Goal: Use online tool/utility: Utilize a website feature to perform a specific function

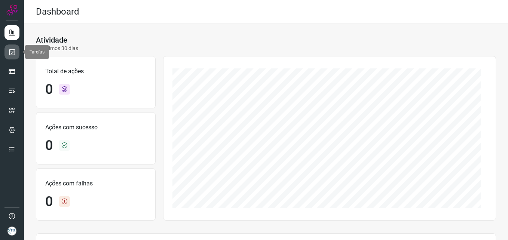
click at [11, 53] on icon at bounding box center [12, 51] width 8 height 7
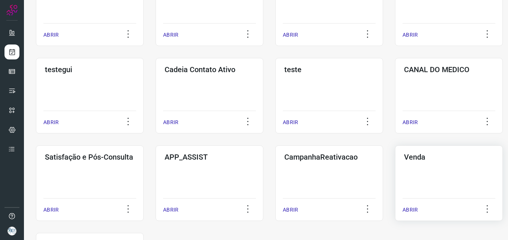
scroll to position [224, 0]
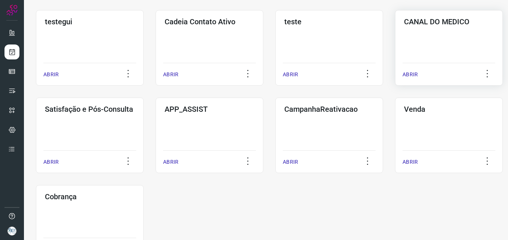
click at [144, 98] on div "CANAL DO MEDICO ABRIR" at bounding box center [90, 136] width 108 height 76
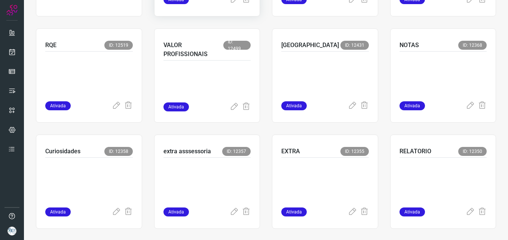
scroll to position [151, 0]
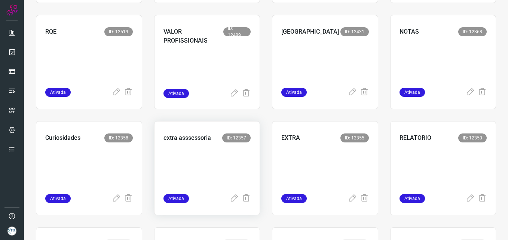
click at [217, 163] on p at bounding box center [206, 167] width 87 height 37
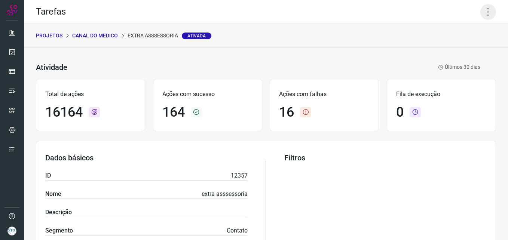
click at [485, 14] on icon at bounding box center [488, 12] width 16 height 16
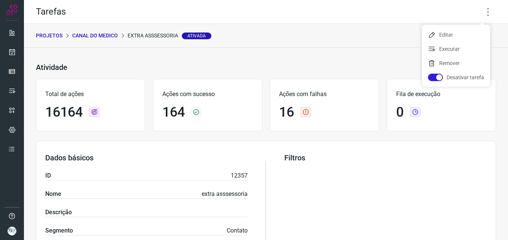
click at [14, 220] on link at bounding box center [11, 217] width 7 height 10
click at [14, 231] on img at bounding box center [11, 231] width 9 height 9
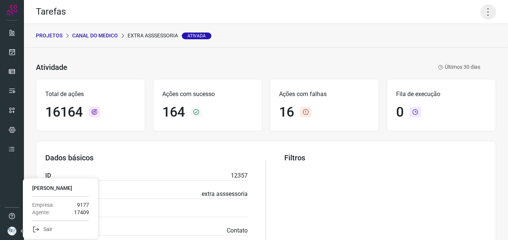
click at [482, 7] on icon at bounding box center [488, 12] width 16 height 16
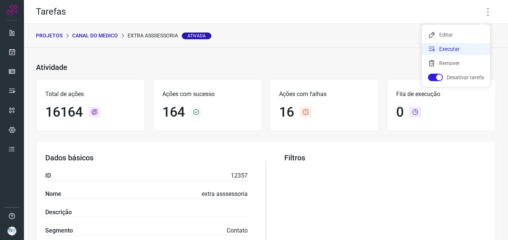
click at [439, 49] on li "Executar" at bounding box center [456, 49] width 68 height 12
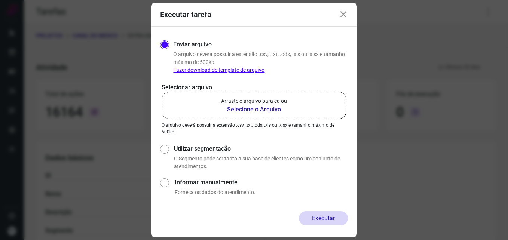
click at [235, 107] on b "Selecione o Arquivo" at bounding box center [254, 109] width 66 height 9
click at [0, 0] on input "Arraste o arquivo para cá ou Selecione o Arquivo" at bounding box center [0, 0] width 0 height 0
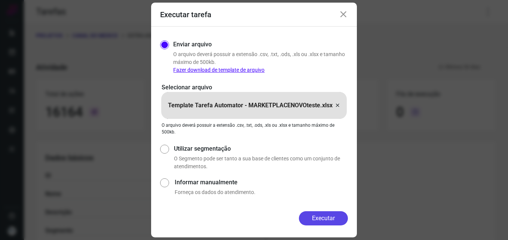
click at [315, 217] on button "Executar" at bounding box center [323, 218] width 49 height 14
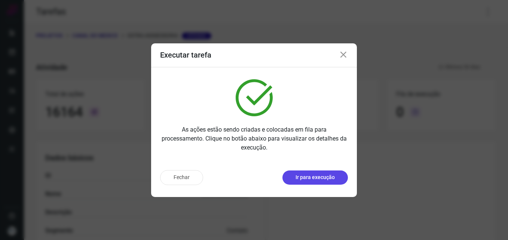
click at [331, 182] on button "Ir para execução" at bounding box center [314, 177] width 65 height 14
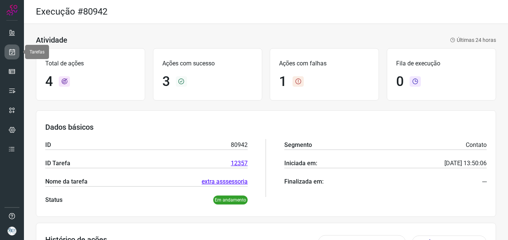
click at [16, 55] on link at bounding box center [11, 51] width 15 height 15
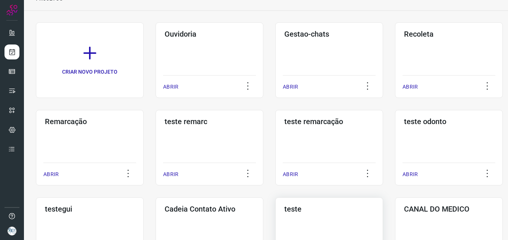
scroll to position [150, 0]
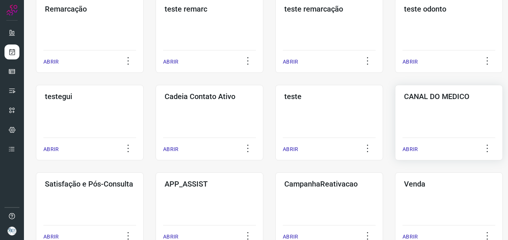
click at [433, 97] on h3 "CANAL DO MEDICO" at bounding box center [449, 96] width 90 height 9
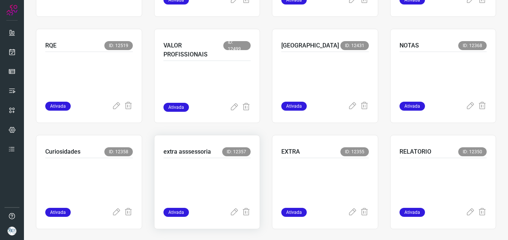
scroll to position [188, 0]
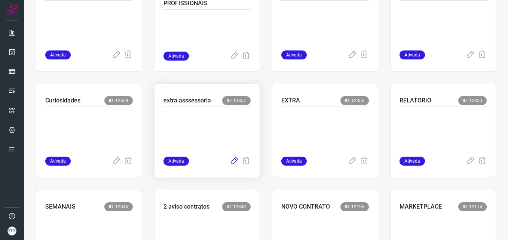
click at [230, 161] on icon at bounding box center [234, 161] width 9 height 9
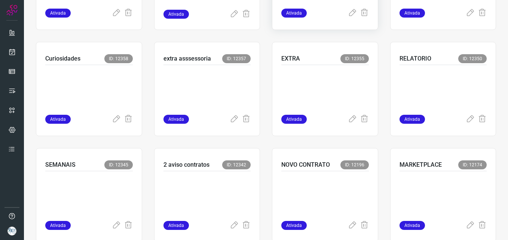
scroll to position [262, 0]
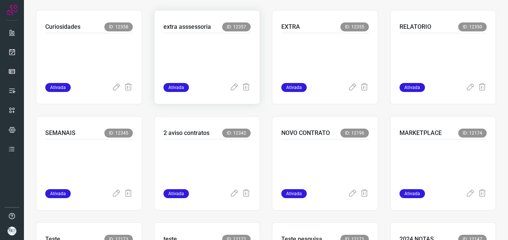
click at [205, 42] on p at bounding box center [206, 56] width 87 height 37
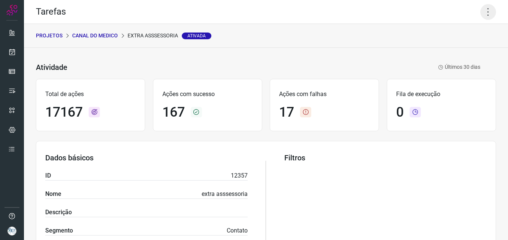
click at [482, 16] on icon at bounding box center [488, 12] width 16 height 16
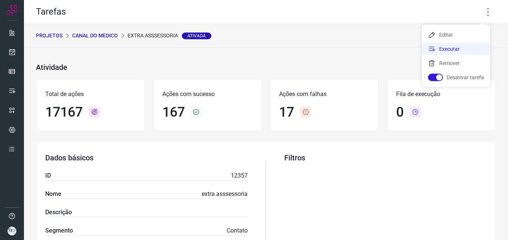
click at [453, 44] on li "Executar" at bounding box center [456, 49] width 68 height 12
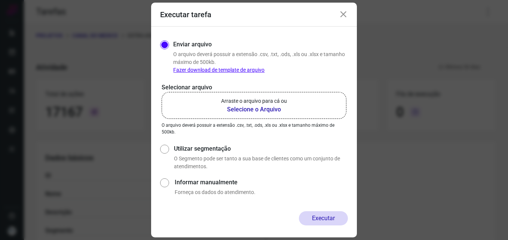
click at [236, 107] on b "Selecione o Arquivo" at bounding box center [254, 109] width 66 height 9
click at [0, 0] on input "Arraste o arquivo para cá ou Selecione o Arquivo" at bounding box center [0, 0] width 0 height 0
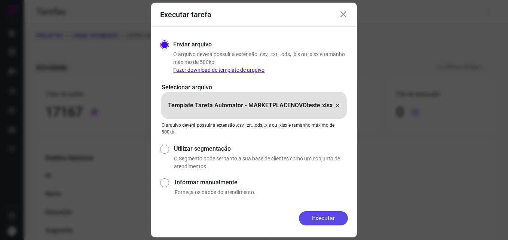
click at [316, 219] on button "Executar" at bounding box center [323, 218] width 49 height 14
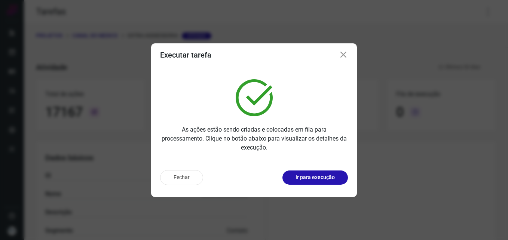
click at [324, 176] on p "Ir para execução" at bounding box center [314, 177] width 39 height 8
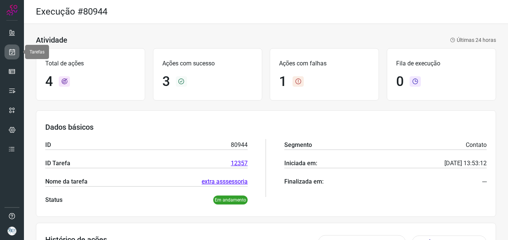
click at [12, 55] on icon at bounding box center [12, 51] width 8 height 7
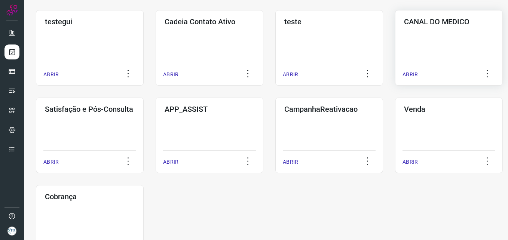
click at [144, 98] on div "CANAL DO MEDICO ABRIR" at bounding box center [90, 136] width 108 height 76
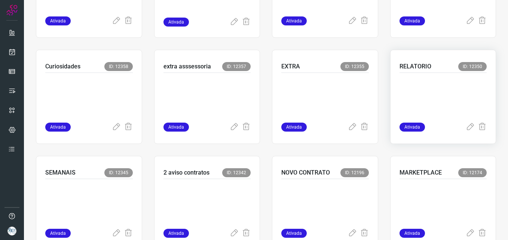
scroll to position [225, 0]
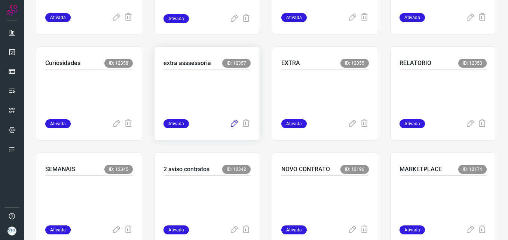
click at [230, 123] on icon at bounding box center [234, 123] width 9 height 9
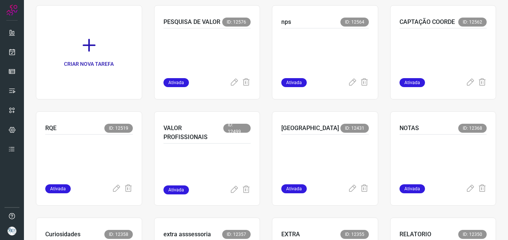
scroll to position [75, 0]
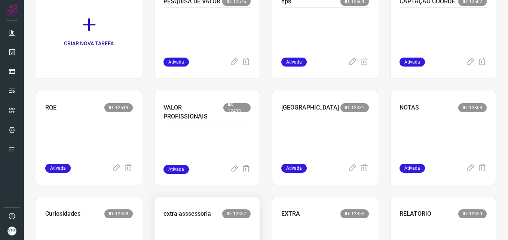
click at [215, 216] on div "extra asssessoria ID: 12357" at bounding box center [206, 214] width 87 height 11
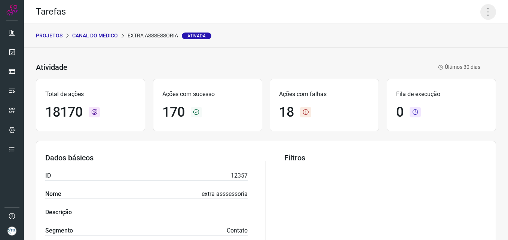
click at [483, 13] on icon at bounding box center [488, 12] width 16 height 16
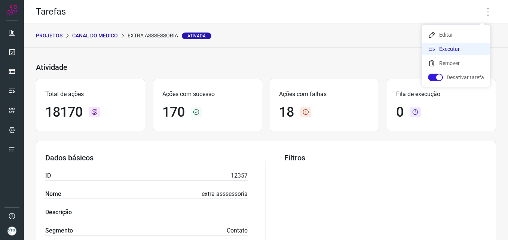
click at [454, 46] on li "Executar" at bounding box center [456, 49] width 68 height 12
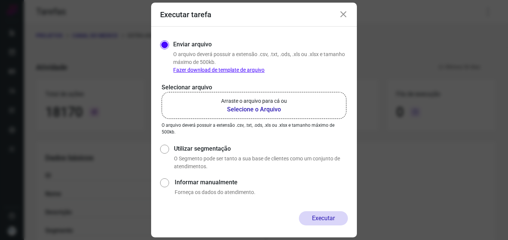
click at [247, 108] on b "Selecione o Arquivo" at bounding box center [254, 109] width 66 height 9
click at [0, 0] on input "Arraste o arquivo para cá ou Selecione o Arquivo" at bounding box center [0, 0] width 0 height 0
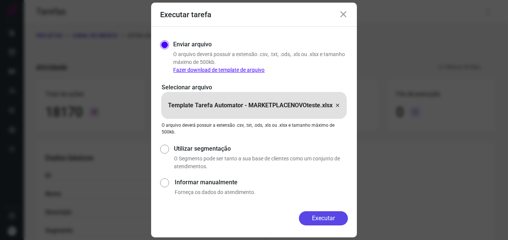
click at [319, 215] on button "Executar" at bounding box center [323, 218] width 49 height 14
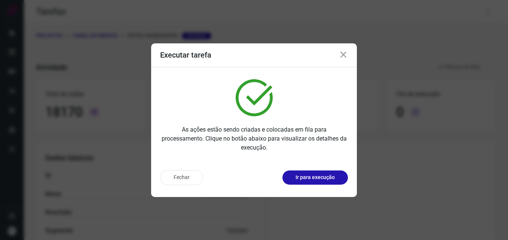
click at [332, 179] on p "Ir para execução" at bounding box center [314, 177] width 39 height 8
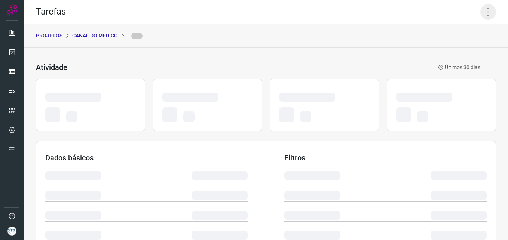
click at [484, 13] on icon at bounding box center [488, 12] width 16 height 16
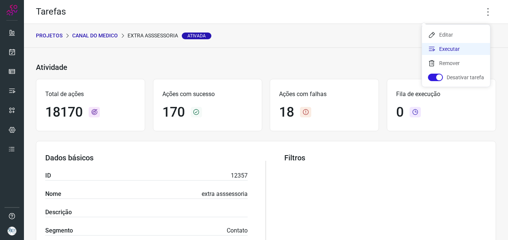
click at [464, 49] on li "Executar" at bounding box center [456, 49] width 68 height 12
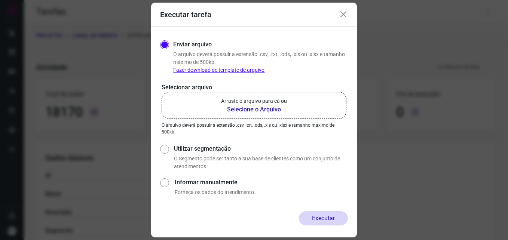
click at [243, 108] on b "Selecione o Arquivo" at bounding box center [254, 109] width 66 height 9
click at [0, 0] on input "Arraste o arquivo para cá ou Selecione o Arquivo" at bounding box center [0, 0] width 0 height 0
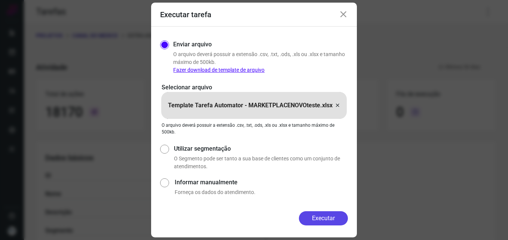
click at [333, 220] on button "Executar" at bounding box center [323, 218] width 49 height 14
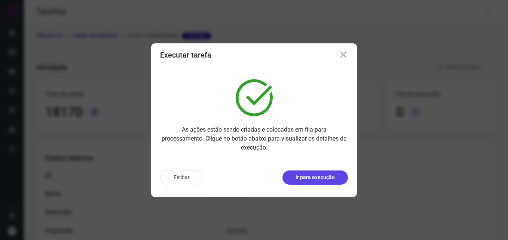
click at [326, 176] on p "Ir para execução" at bounding box center [314, 177] width 39 height 8
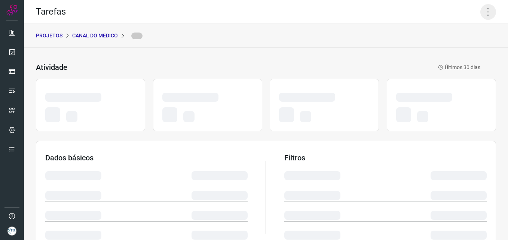
click at [486, 12] on icon at bounding box center [488, 12] width 16 height 16
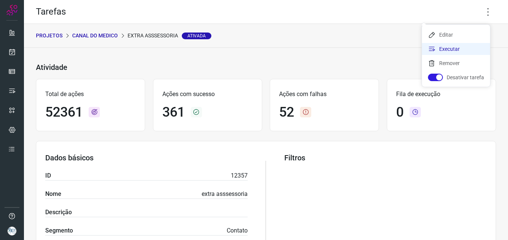
click at [464, 49] on li "Executar" at bounding box center [456, 49] width 68 height 12
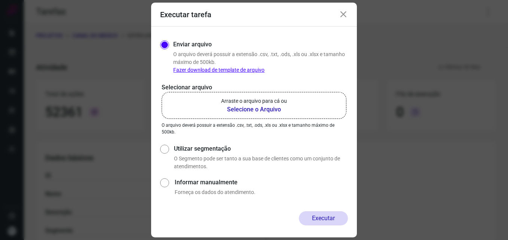
click at [275, 110] on b "Selecione o Arquivo" at bounding box center [254, 109] width 66 height 9
click at [0, 0] on input "Arraste o arquivo para cá ou Selecione o Arquivo" at bounding box center [0, 0] width 0 height 0
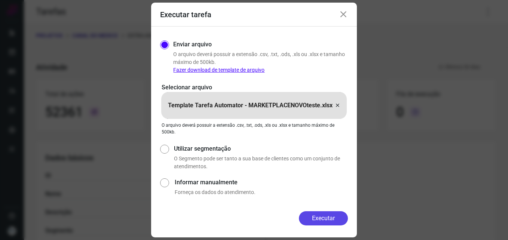
click at [325, 220] on button "Executar" at bounding box center [323, 218] width 49 height 14
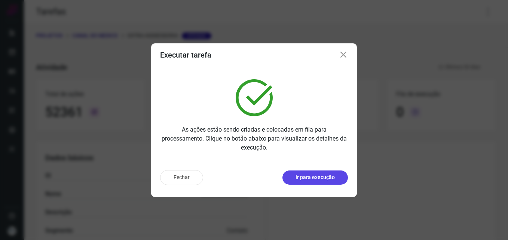
click at [331, 173] on p "Ir para execução" at bounding box center [314, 177] width 39 height 8
